Goal: Task Accomplishment & Management: Manage account settings

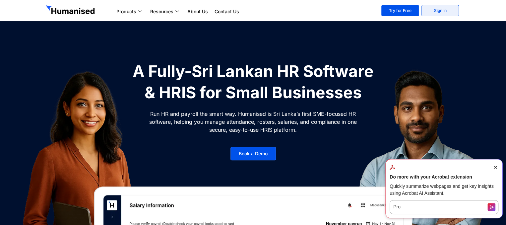
click at [435, 14] on link "Sign In" at bounding box center [439, 10] width 37 height 11
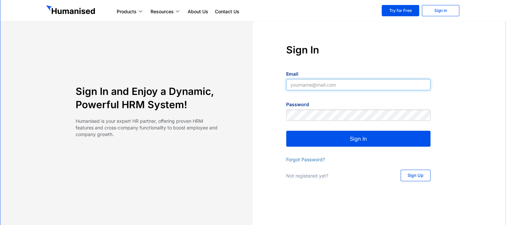
type input "nisal@slpg.lk"
click at [350, 137] on button "Sign In" at bounding box center [358, 139] width 144 height 16
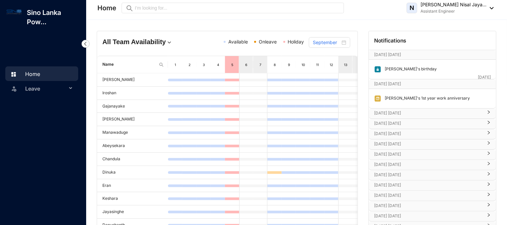
click at [491, 7] on img at bounding box center [489, 8] width 7 height 2
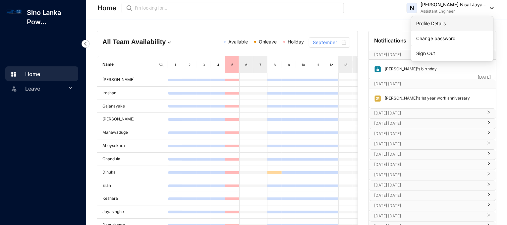
click at [440, 24] on link "Profile Details" at bounding box center [452, 23] width 72 height 7
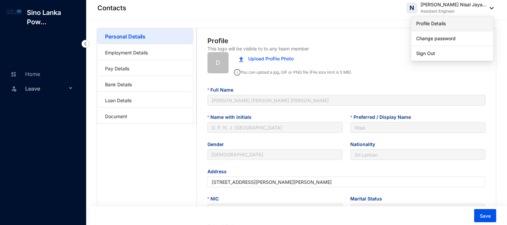
type input "1995-05-14"
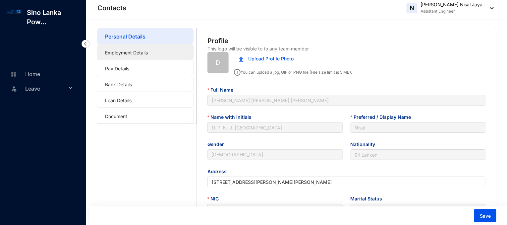
click at [148, 50] on link "Employment Details" at bounding box center [126, 53] width 43 height 6
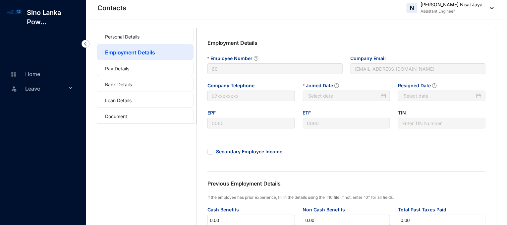
type input "2024-04-02"
type input "Invalid Date"
